Goal: Task Accomplishment & Management: Manage account settings

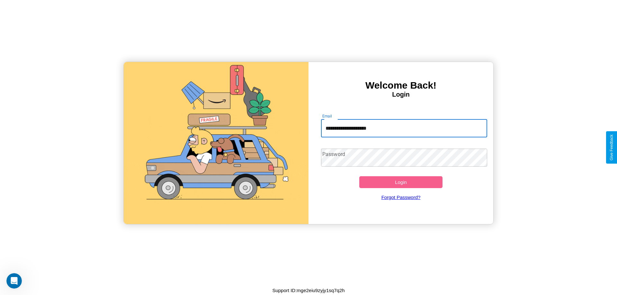
type input "**********"
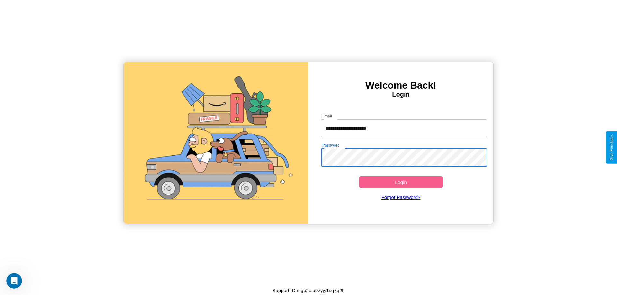
click at [401, 182] on button "Login" at bounding box center [400, 183] width 83 height 12
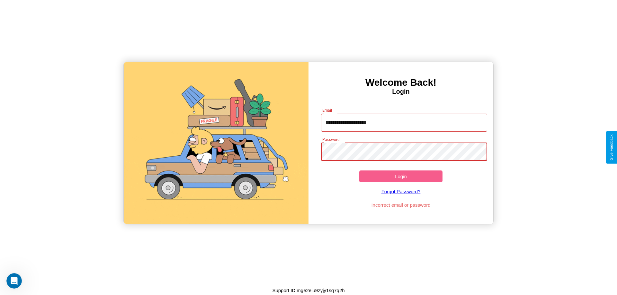
click at [401, 177] on button "Login" at bounding box center [400, 177] width 83 height 12
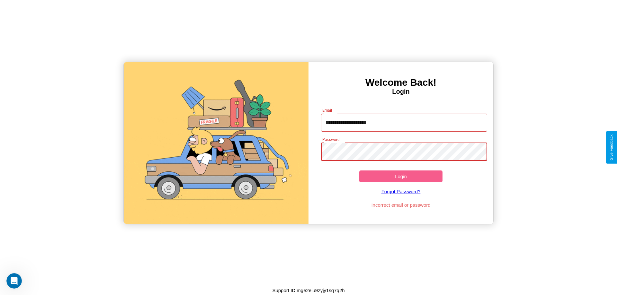
click at [401, 177] on button "Login" at bounding box center [400, 177] width 83 height 12
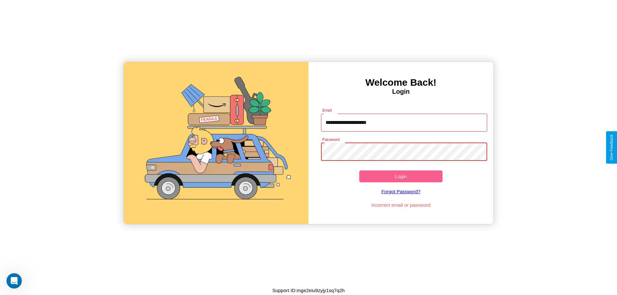
click at [401, 177] on button "Login" at bounding box center [400, 177] width 83 height 12
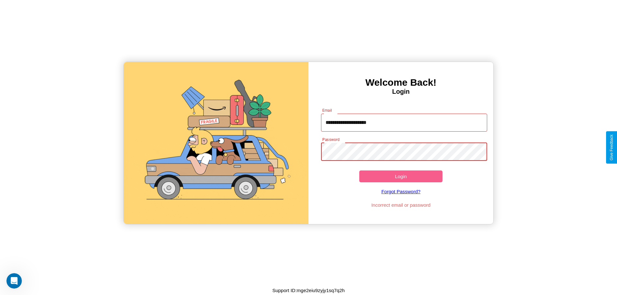
click at [401, 177] on button "Login" at bounding box center [400, 177] width 83 height 12
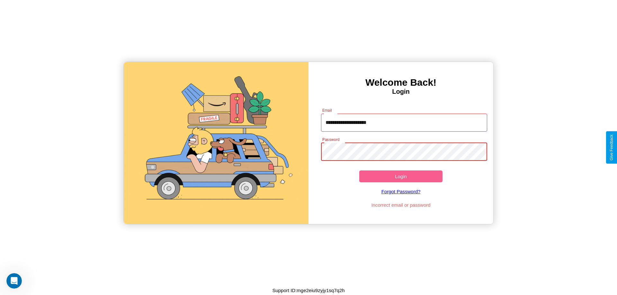
click at [401, 177] on button "Login" at bounding box center [400, 177] width 83 height 12
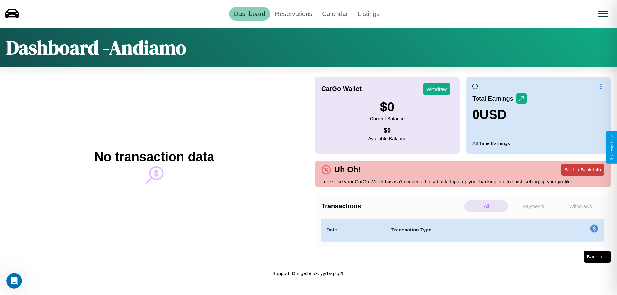
click at [583, 170] on button "Set Up Bank Info" at bounding box center [583, 170] width 43 height 12
